Goal: Information Seeking & Learning: Learn about a topic

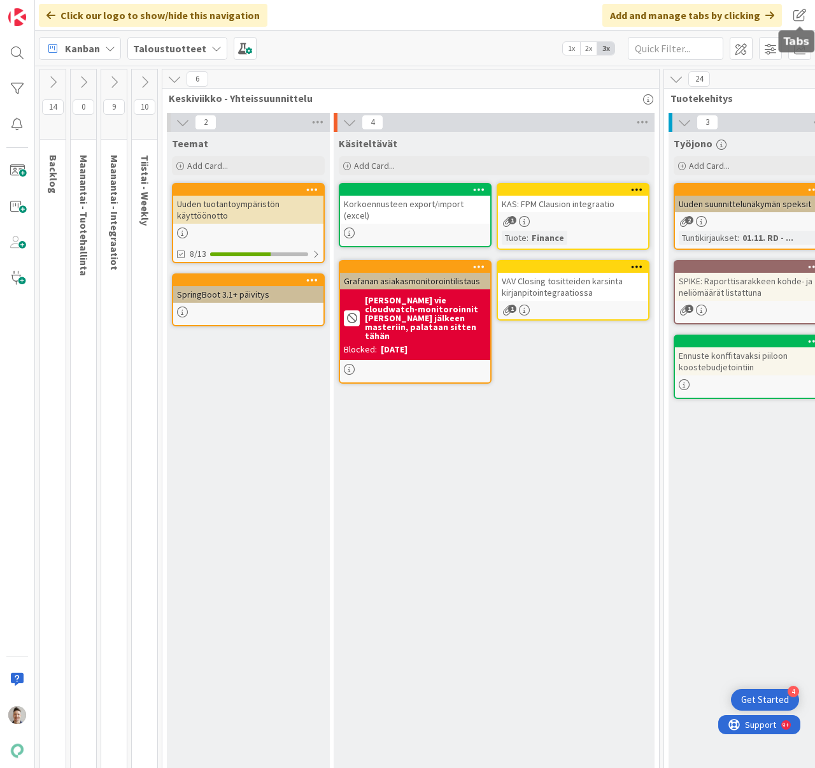
scroll to position [0, 928]
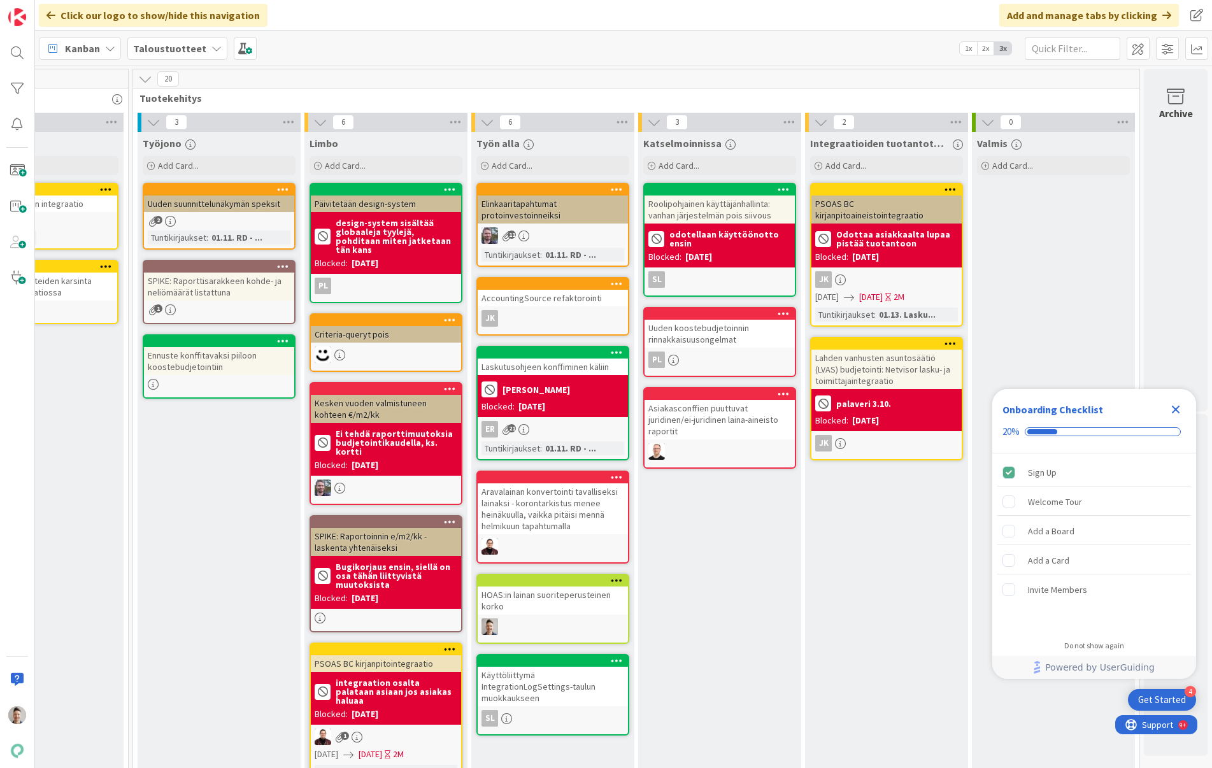
scroll to position [0, 541]
click at [248, 209] on div "Uuden suunnittelunäkymän speksit" at bounding box center [219, 204] width 150 height 17
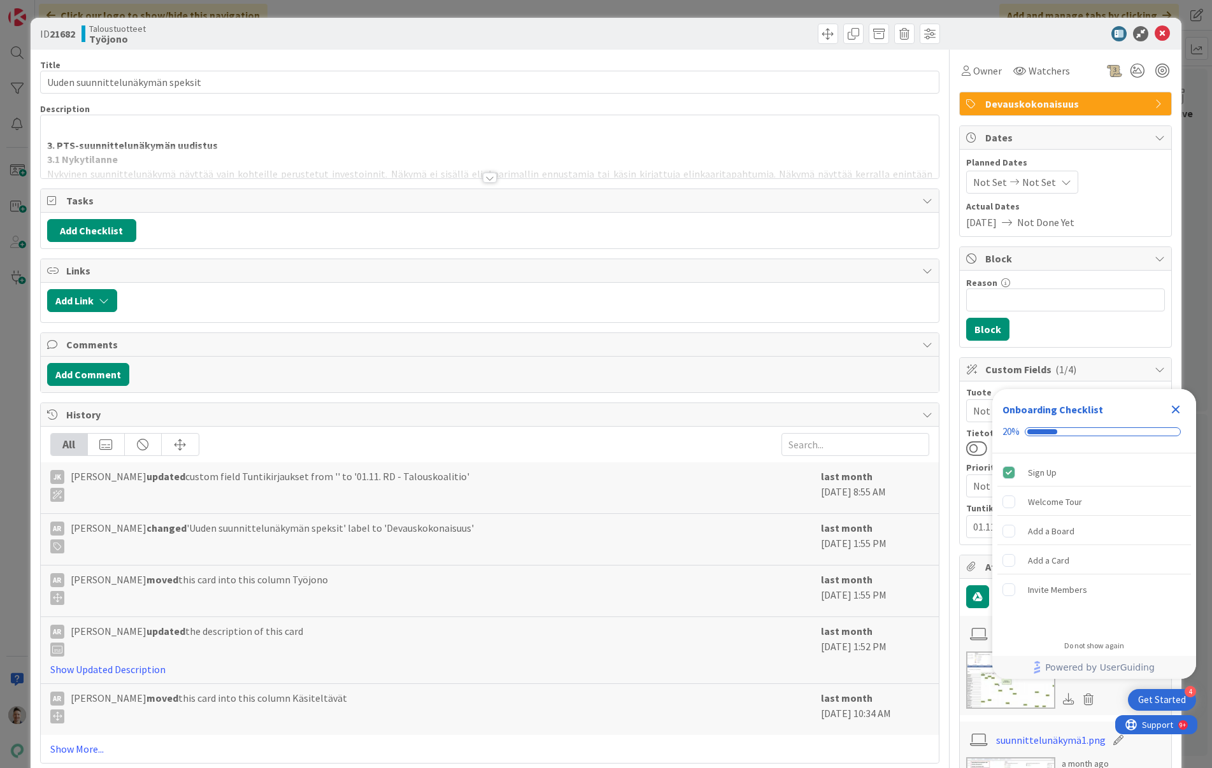
click at [488, 179] on div at bounding box center [490, 178] width 14 height 10
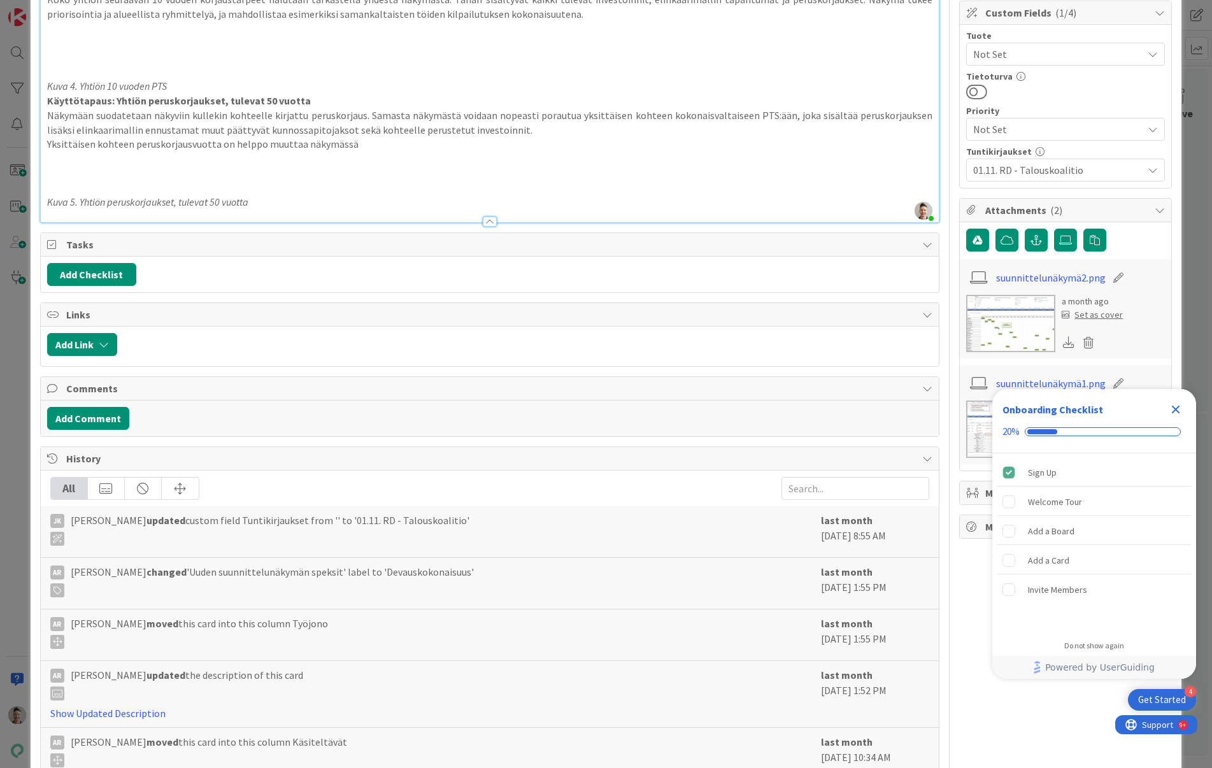
scroll to position [424, 0]
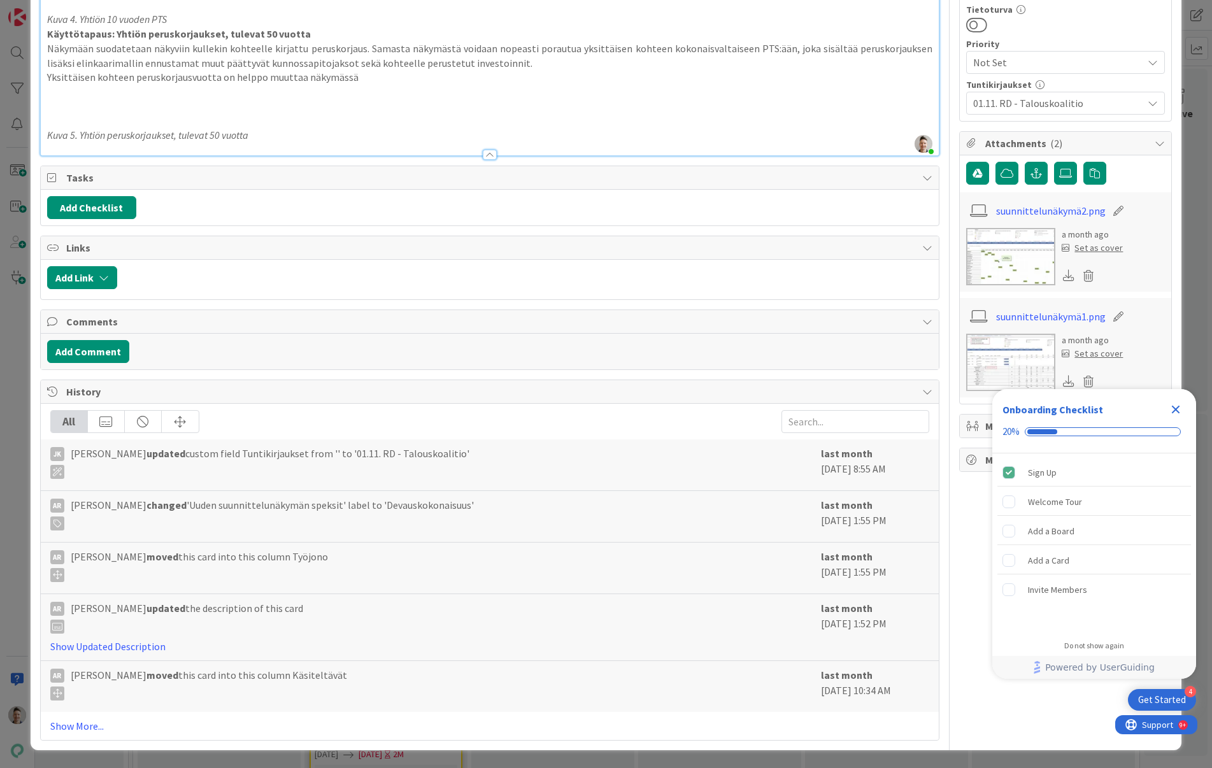
click at [815, 410] on icon "Close Checklist" at bounding box center [1175, 409] width 15 height 15
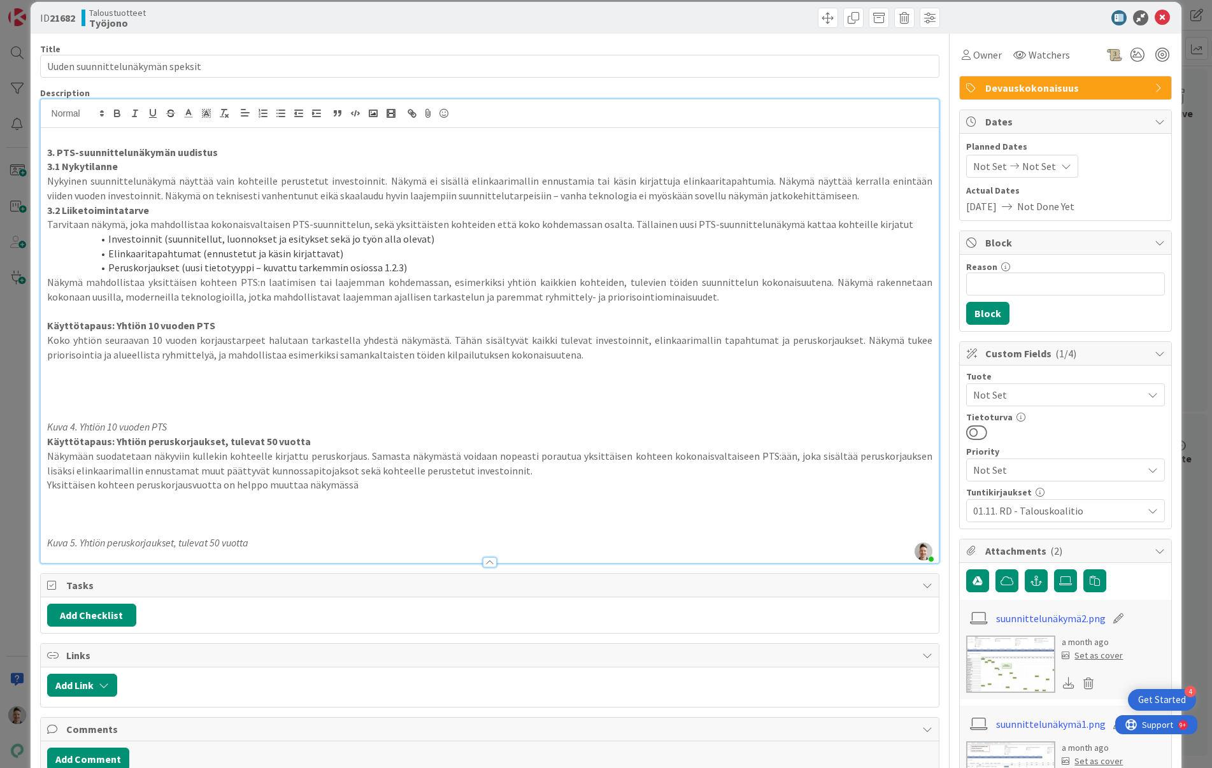
scroll to position [0, 0]
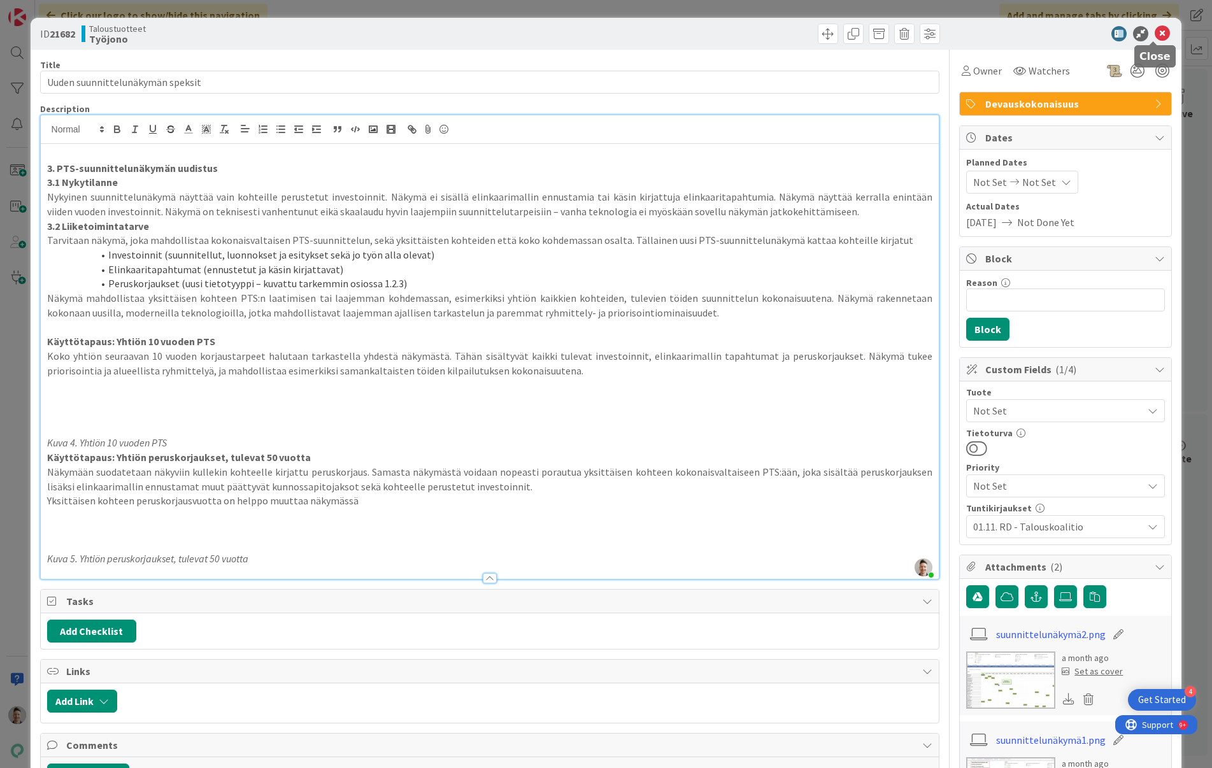
click at [815, 34] on icon at bounding box center [1162, 33] width 15 height 15
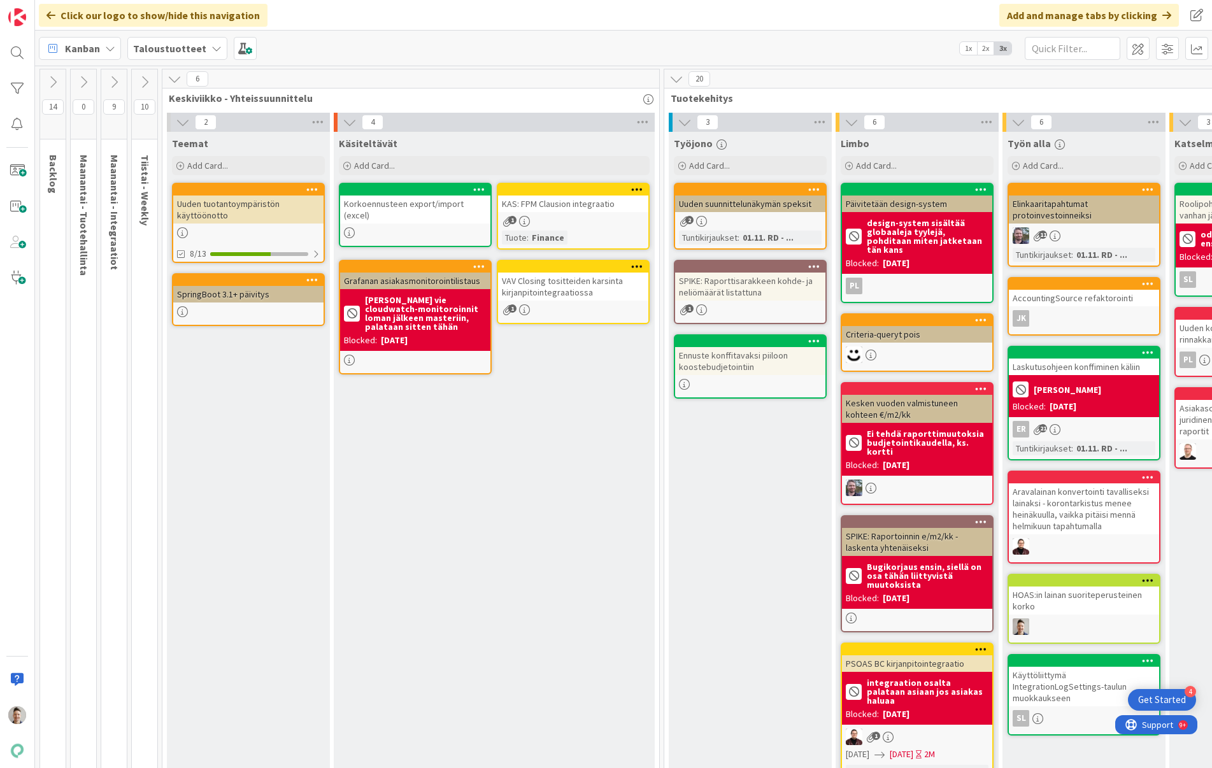
click at [54, 76] on icon at bounding box center [53, 82] width 14 height 14
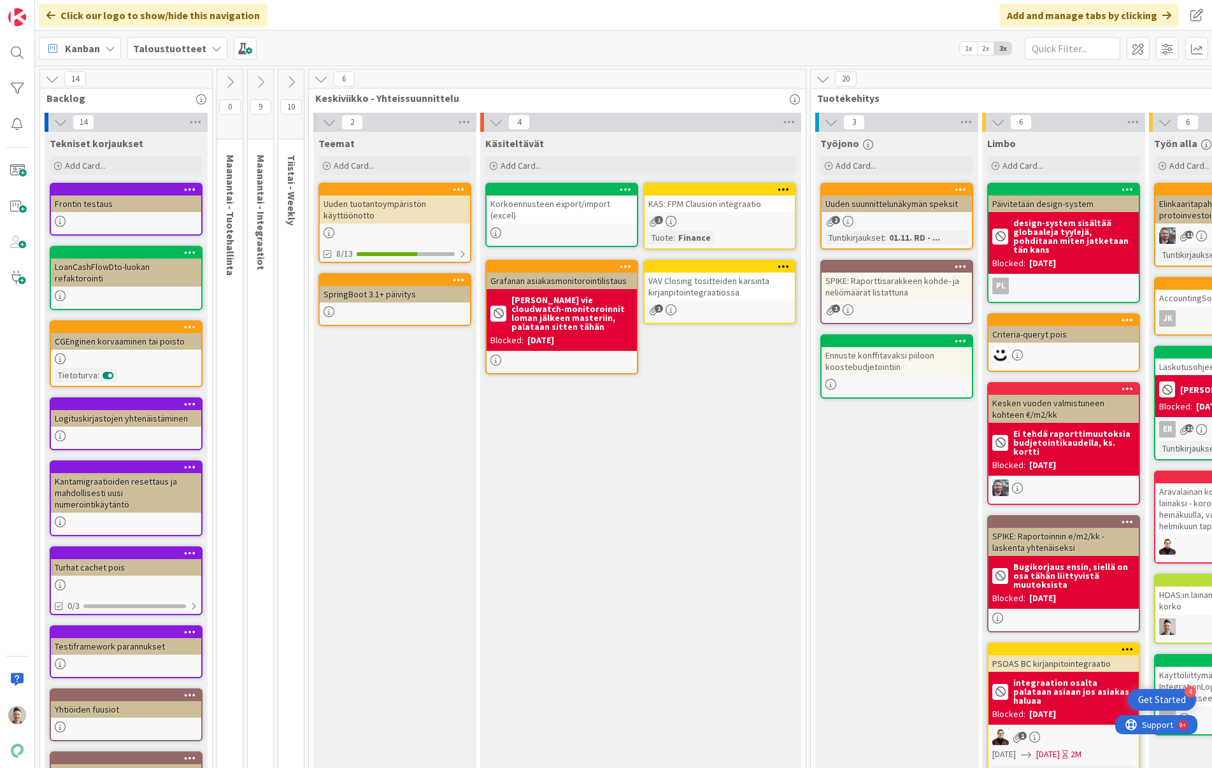
click at [55, 78] on icon at bounding box center [52, 79] width 14 height 14
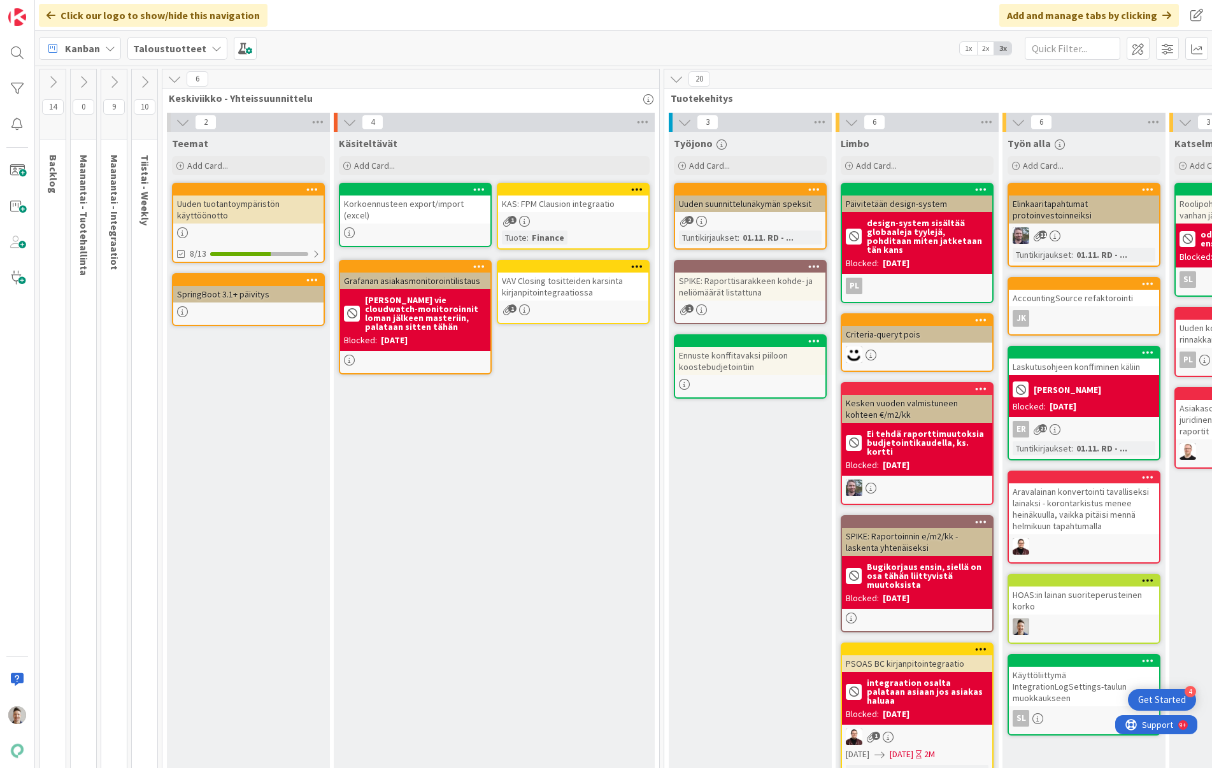
click at [83, 77] on icon at bounding box center [83, 82] width 14 height 14
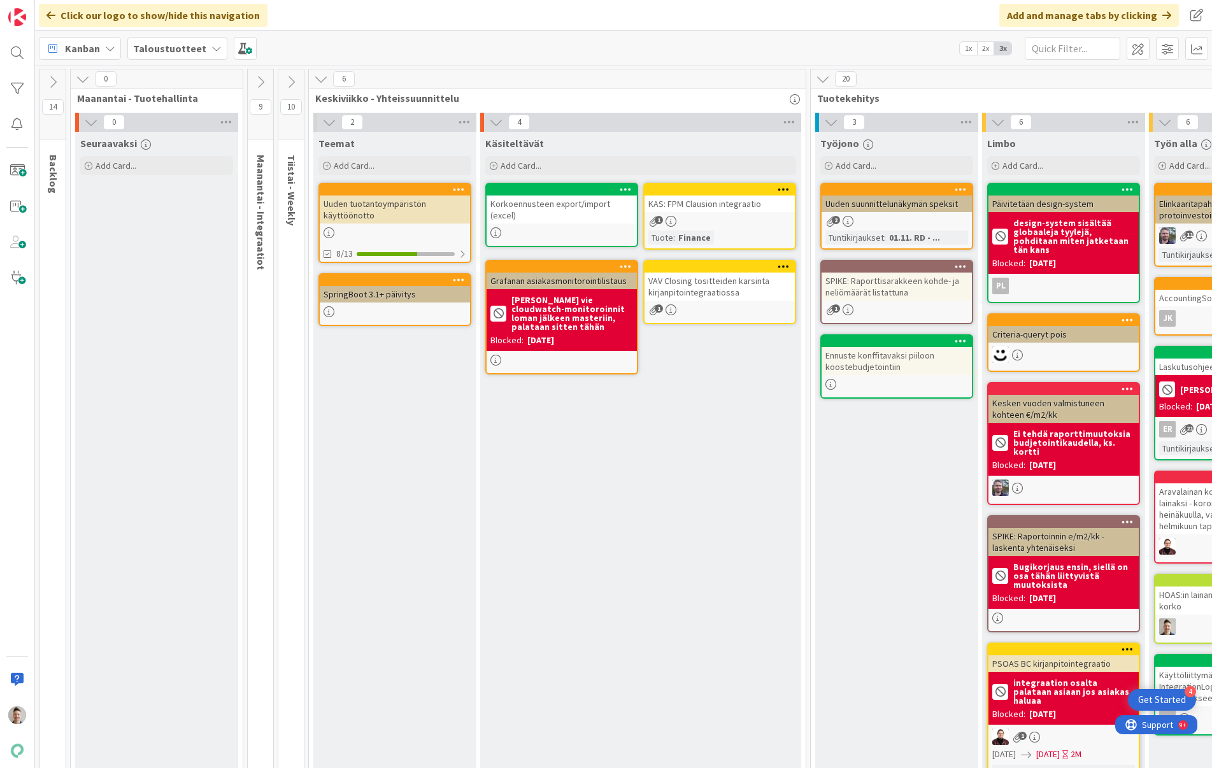
click at [89, 78] on icon at bounding box center [83, 79] width 14 height 14
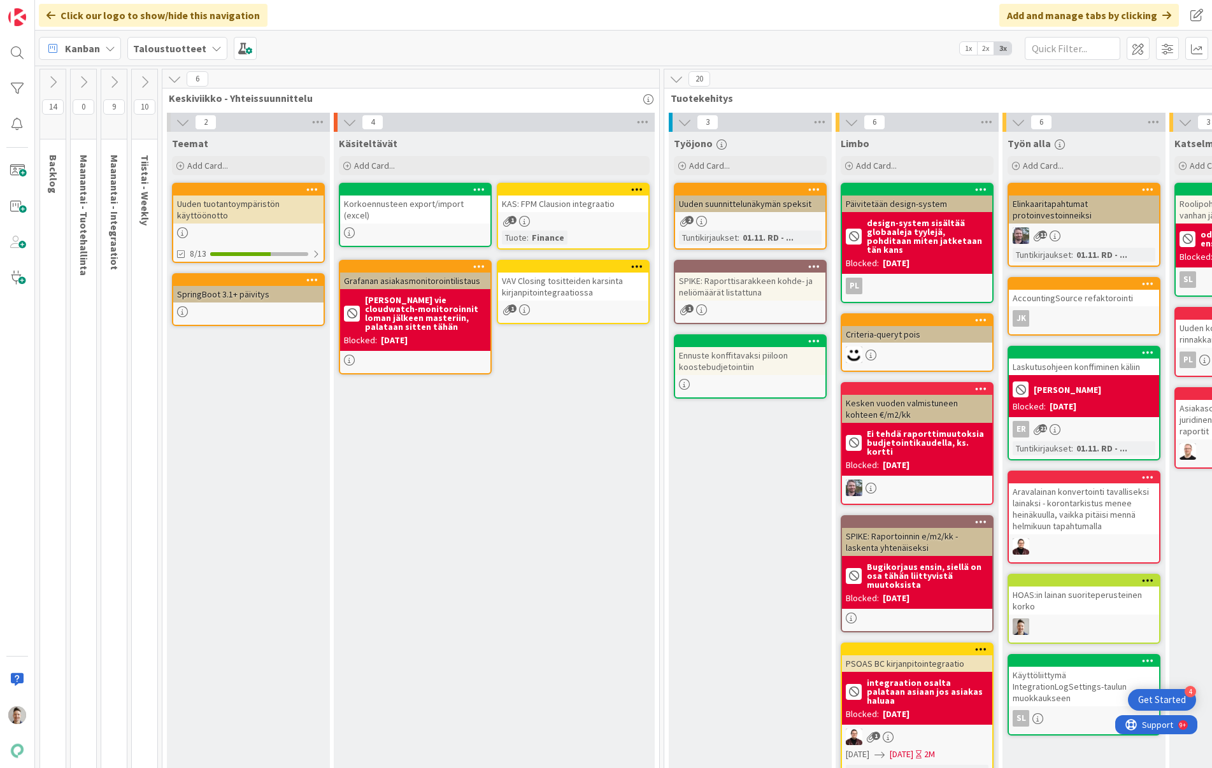
click at [123, 79] on button at bounding box center [113, 82] width 25 height 19
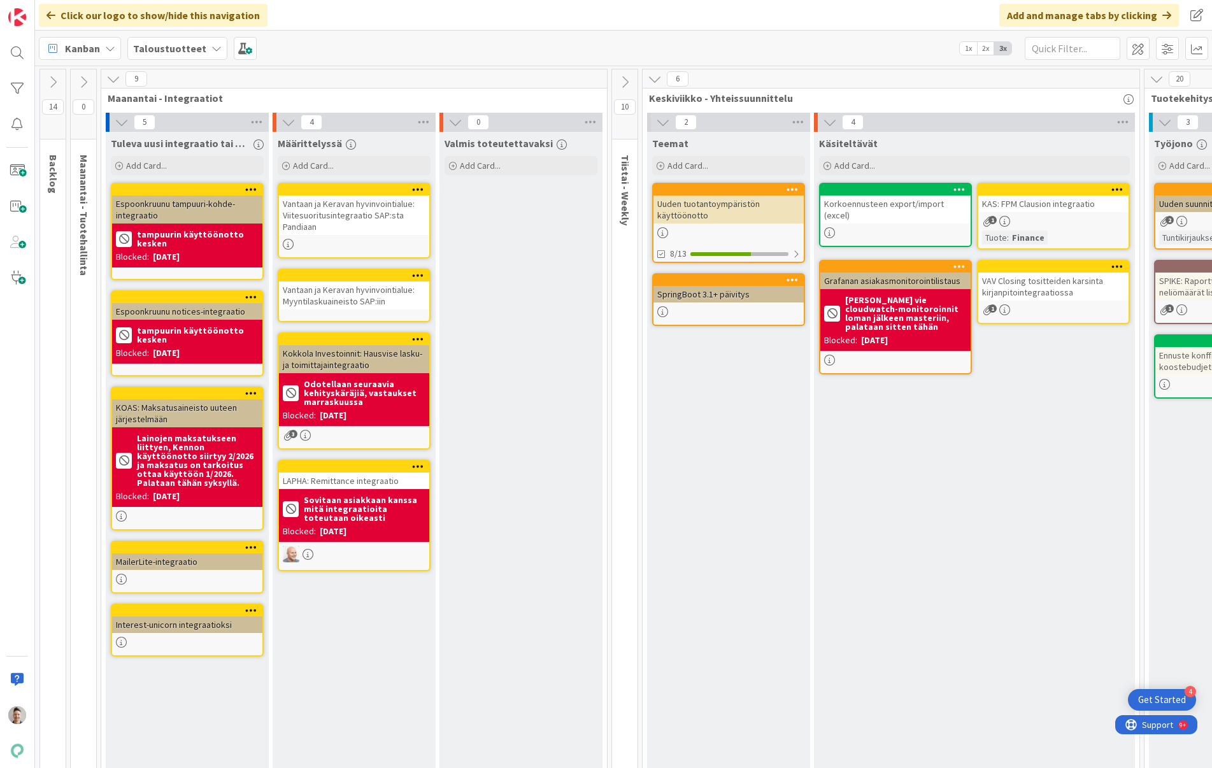
click at [123, 79] on div "9" at bounding box center [354, 78] width 506 height 19
click at [115, 80] on icon at bounding box center [113, 79] width 14 height 14
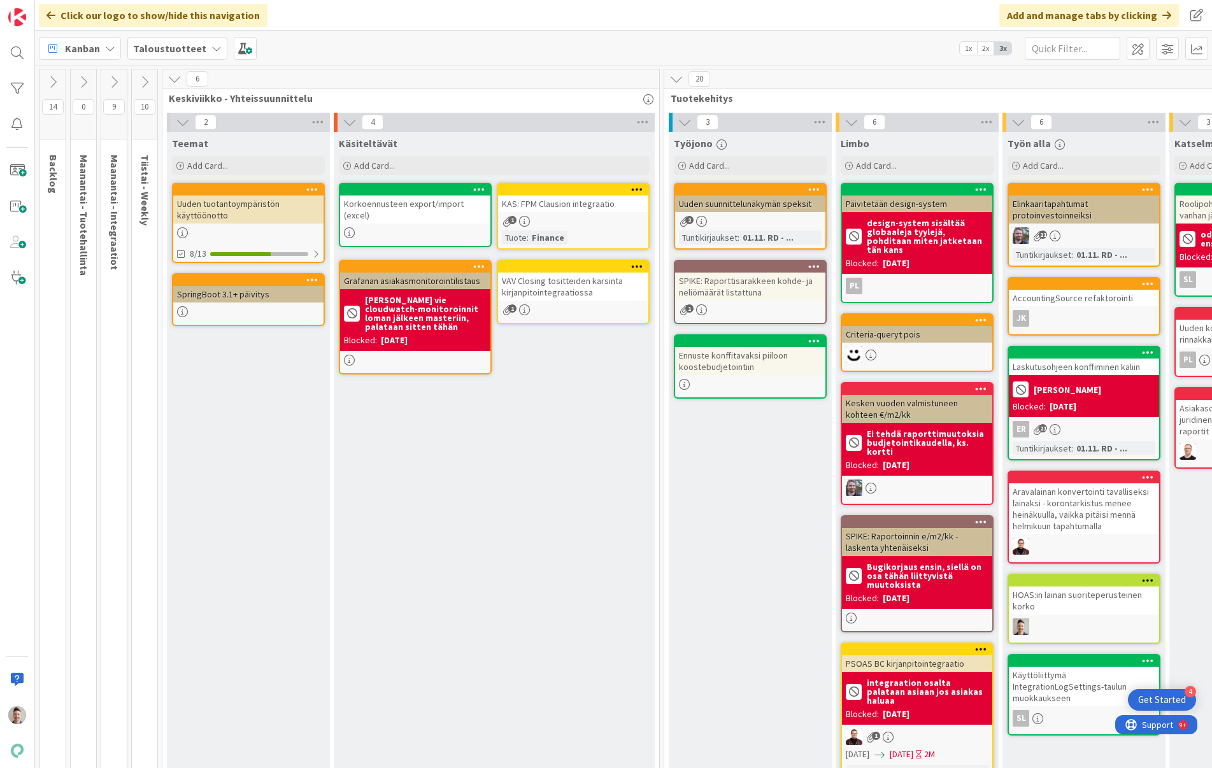
click at [141, 81] on icon at bounding box center [145, 82] width 14 height 14
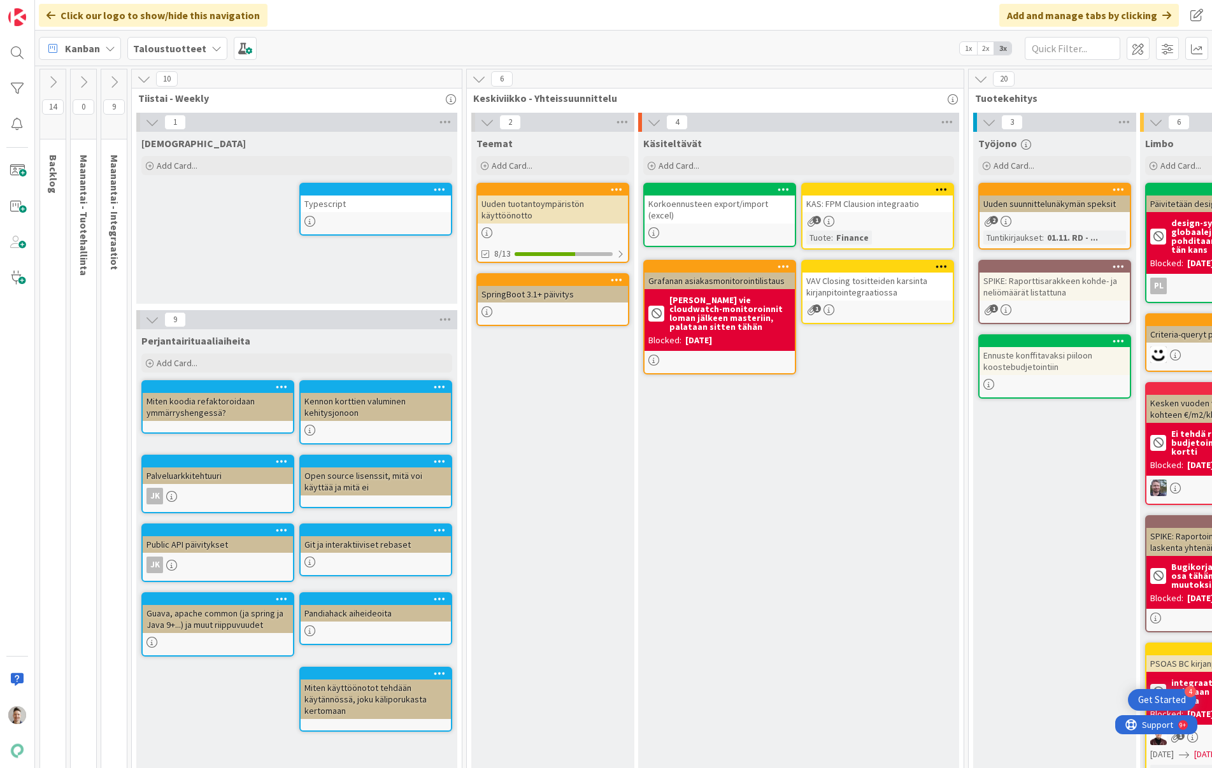
click at [144, 80] on icon at bounding box center [144, 79] width 14 height 14
